Goal: Check status: Check status

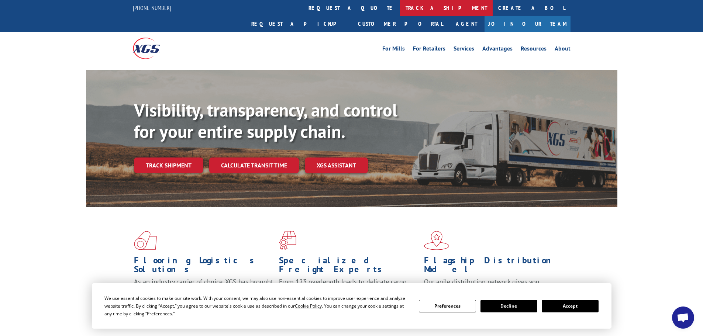
click at [400, 7] on link "track a shipment" at bounding box center [446, 8] width 93 height 16
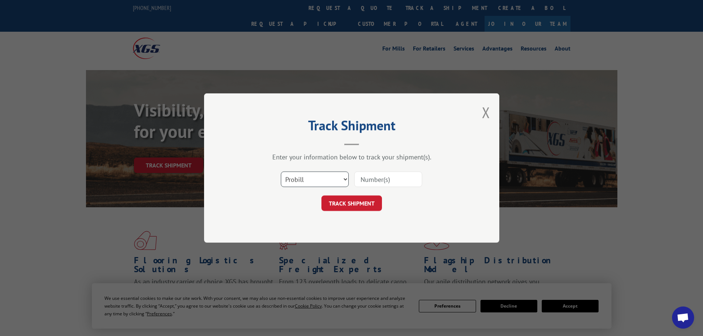
click at [299, 178] on select "Select category... Probill BOL PO" at bounding box center [315, 180] width 68 height 16
select select "bol"
click at [281, 172] on select "Select category... Probill BOL PO" at bounding box center [315, 180] width 68 height 16
click at [365, 178] on input at bounding box center [388, 180] width 68 height 16
paste input "5470579"
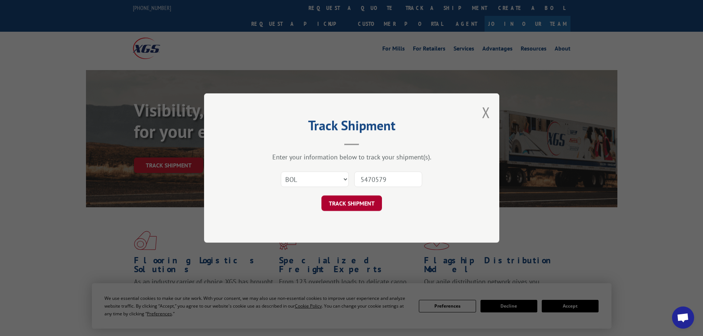
type input "5470579"
click at [347, 203] on button "TRACK SHIPMENT" at bounding box center [352, 204] width 61 height 16
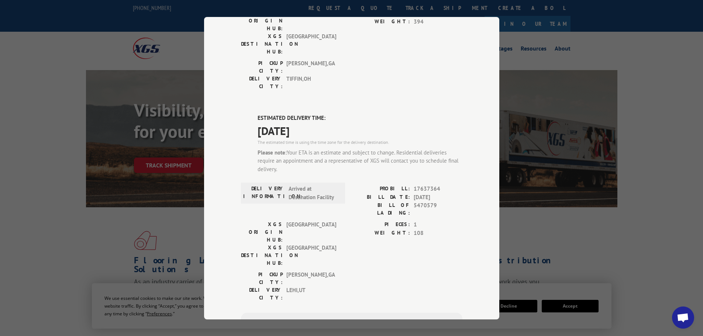
scroll to position [148, 0]
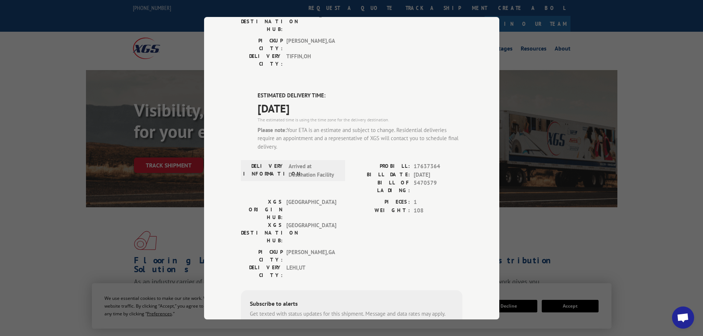
drag, startPoint x: 254, startPoint y: 85, endPoint x: 275, endPoint y: 101, distance: 27.0
click at [275, 101] on div "ESTIMATED DELIVERY TIME: [DATE] The estimated time is using the time zone for t…" at bounding box center [351, 241] width 221 height 299
copy div "Please note: Your ETA is an estimate and subject to change. Residential deliver…"
